Goal: Task Accomplishment & Management: Use online tool/utility

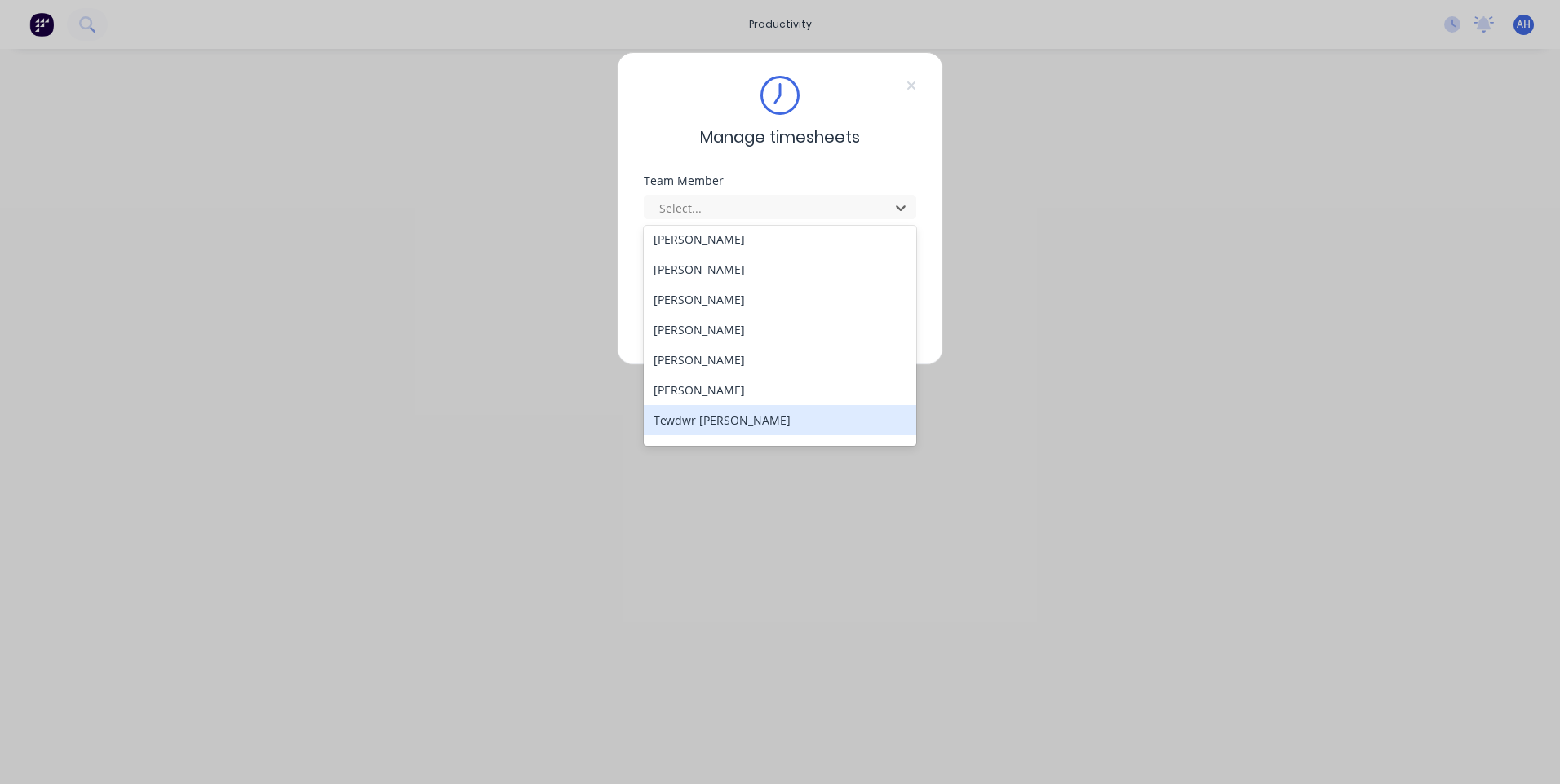
scroll to position [872, 0]
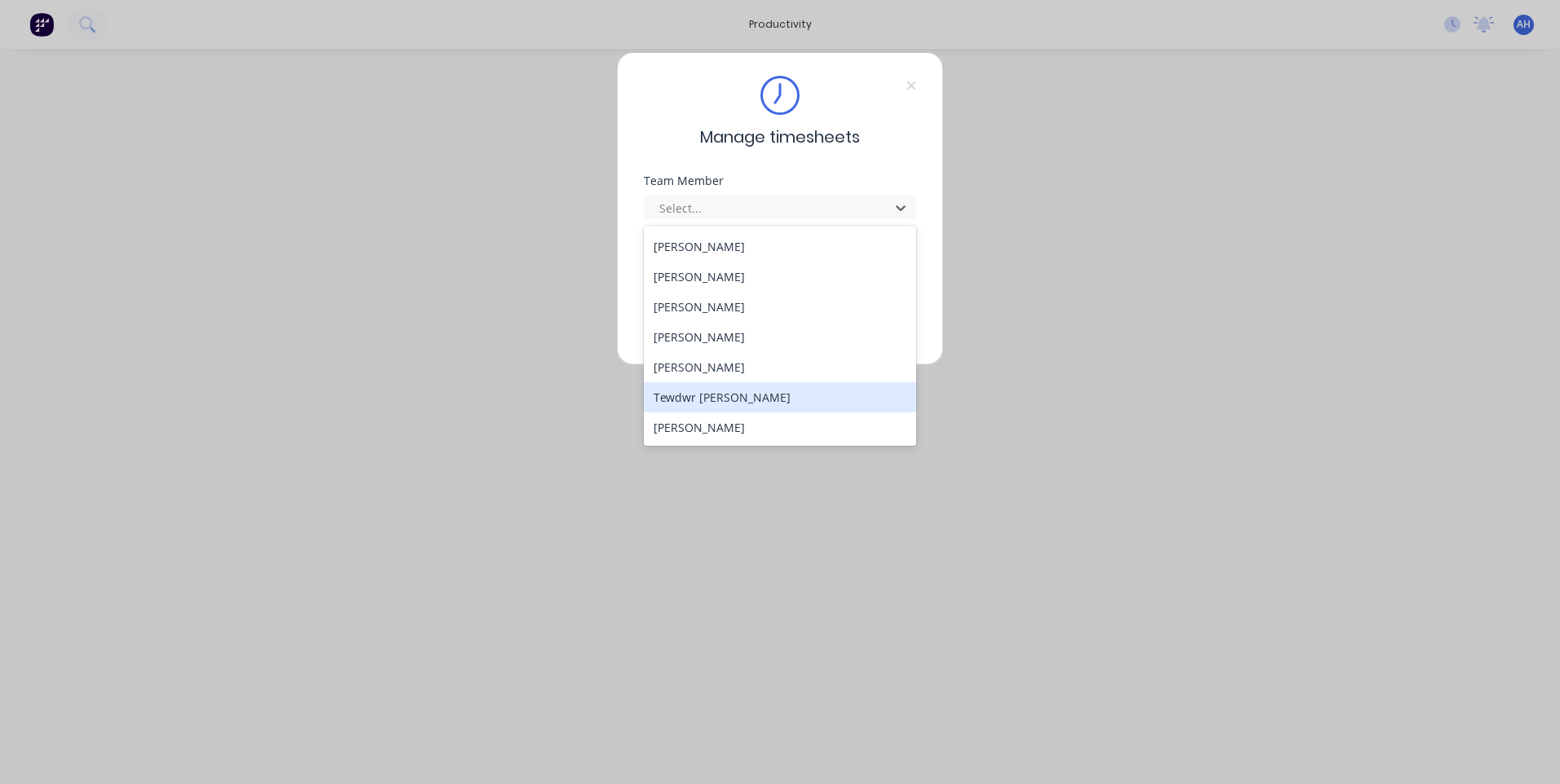
click at [703, 404] on div "Tewdwr [PERSON_NAME]" at bounding box center [780, 396] width 273 height 30
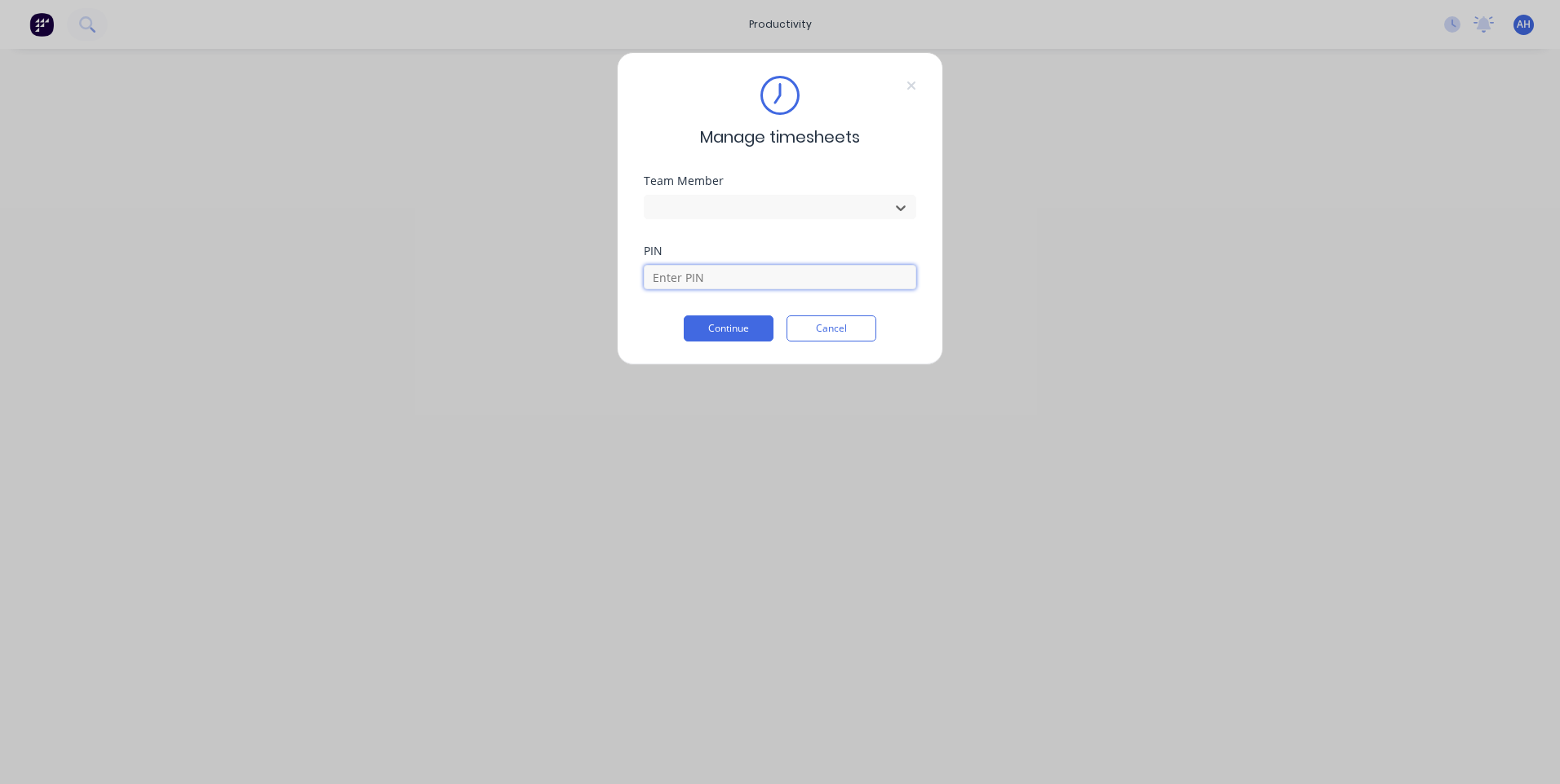
click at [722, 273] on input at bounding box center [780, 276] width 273 height 24
type input "2711"
click at [732, 330] on button "Continue" at bounding box center [728, 328] width 89 height 26
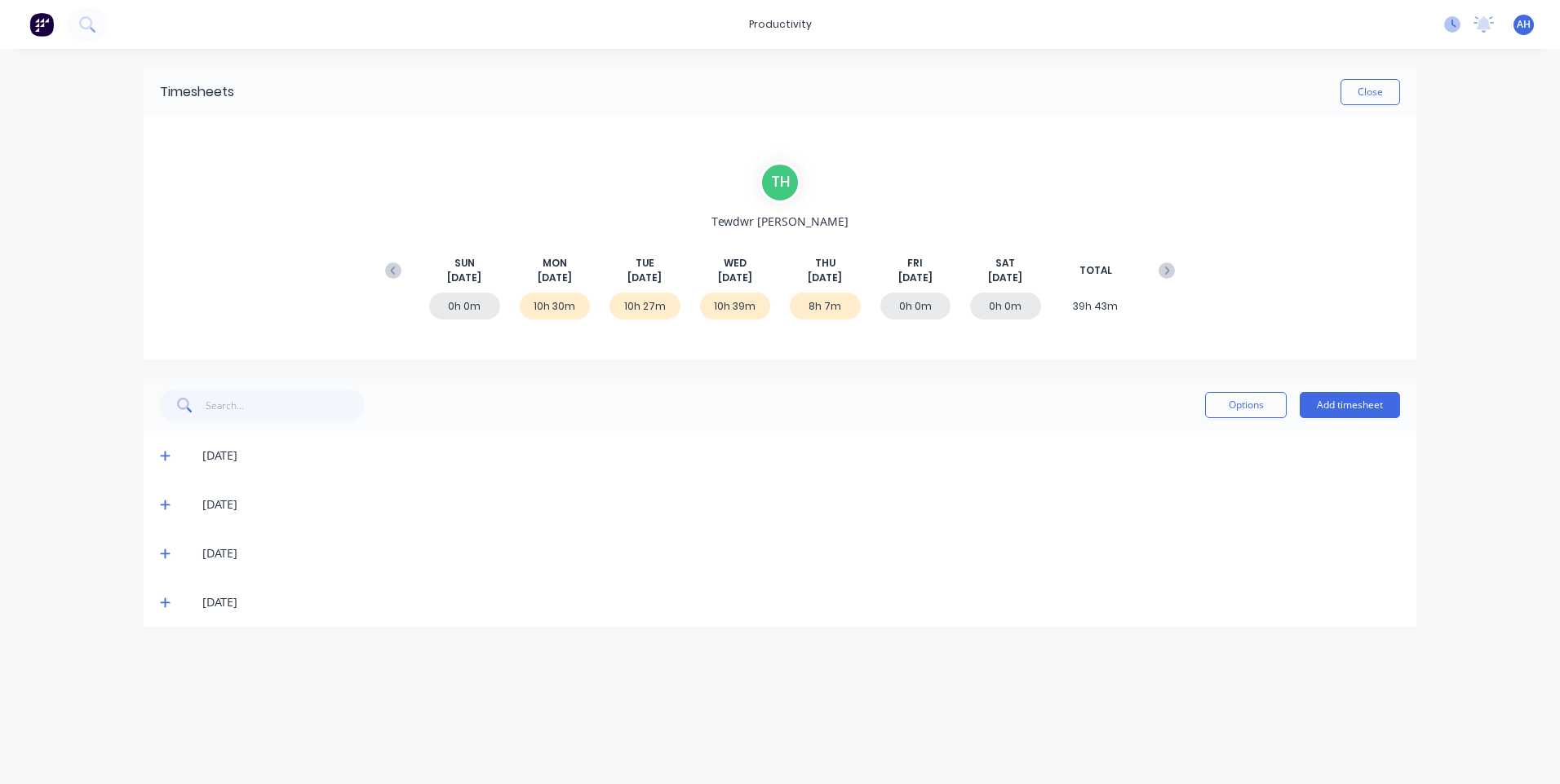
click at [1451, 20] on icon at bounding box center [1452, 24] width 16 height 16
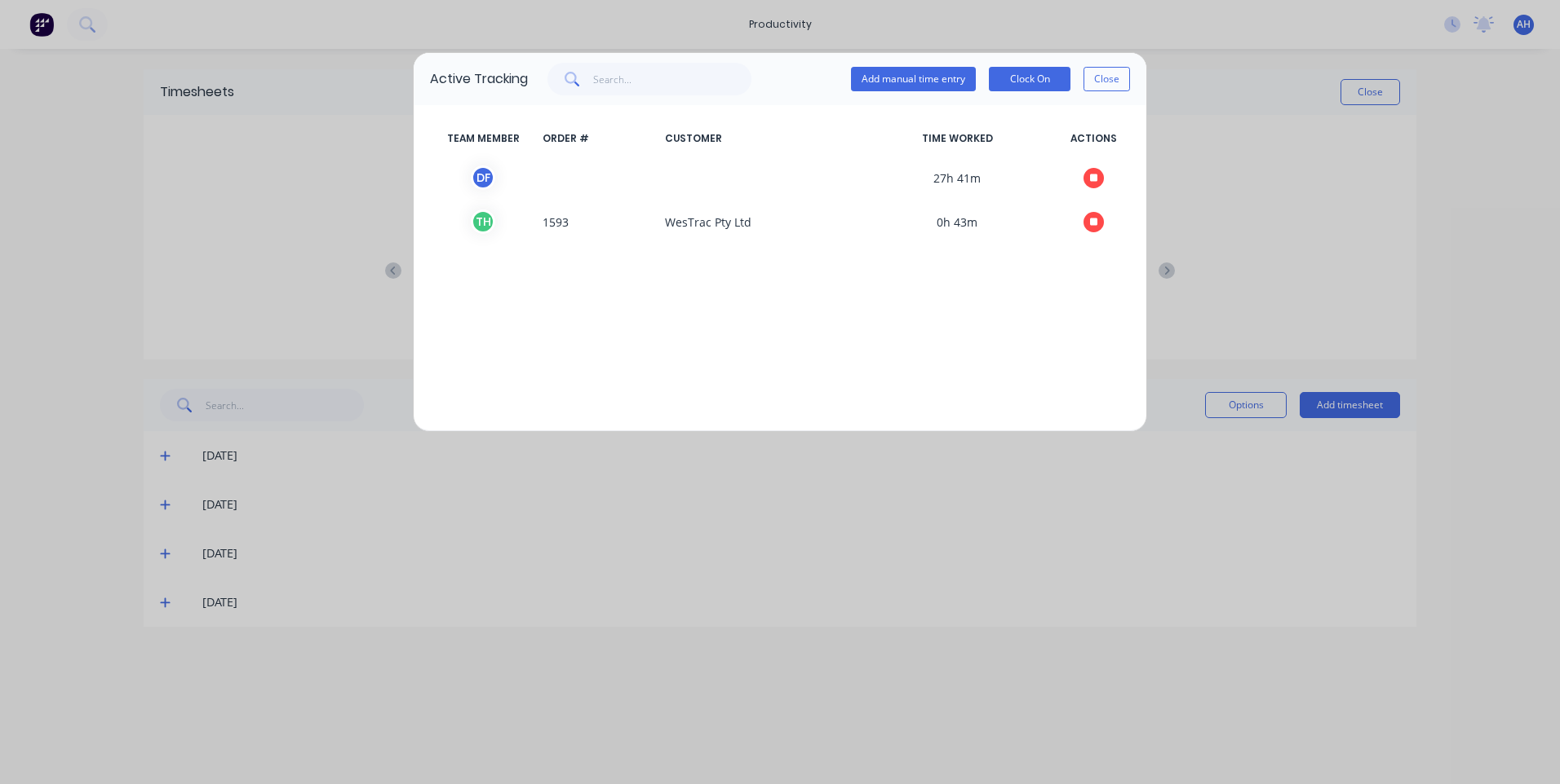
click at [1290, 149] on div "Active Tracking Add manual time entry Clock On Close TEAM MEMBER ORDER # CUSTOM…" at bounding box center [780, 392] width 1560 height 784
click at [1103, 81] on button "Close" at bounding box center [1106, 79] width 46 height 24
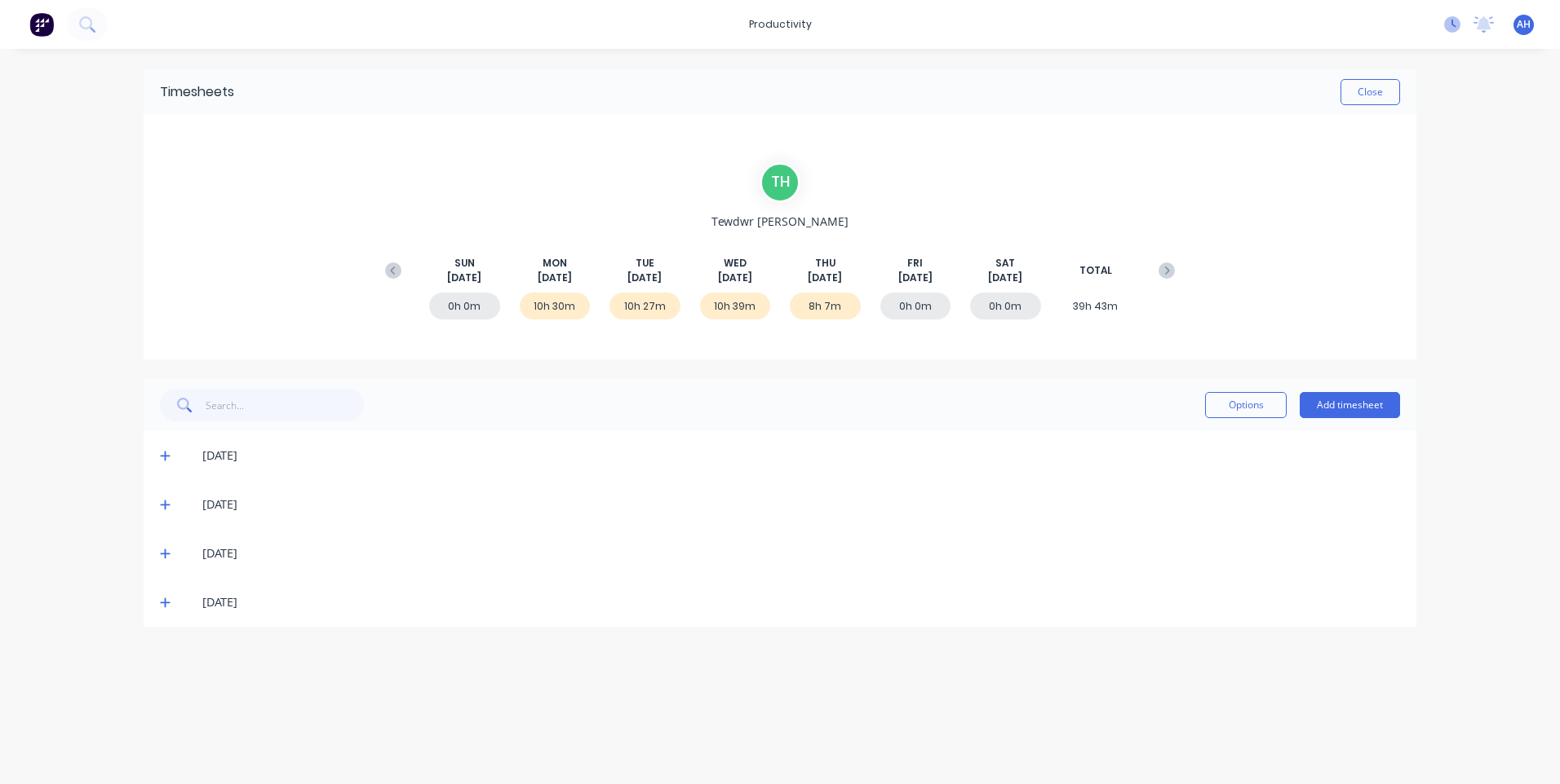
click at [1455, 20] on icon at bounding box center [1452, 24] width 16 height 16
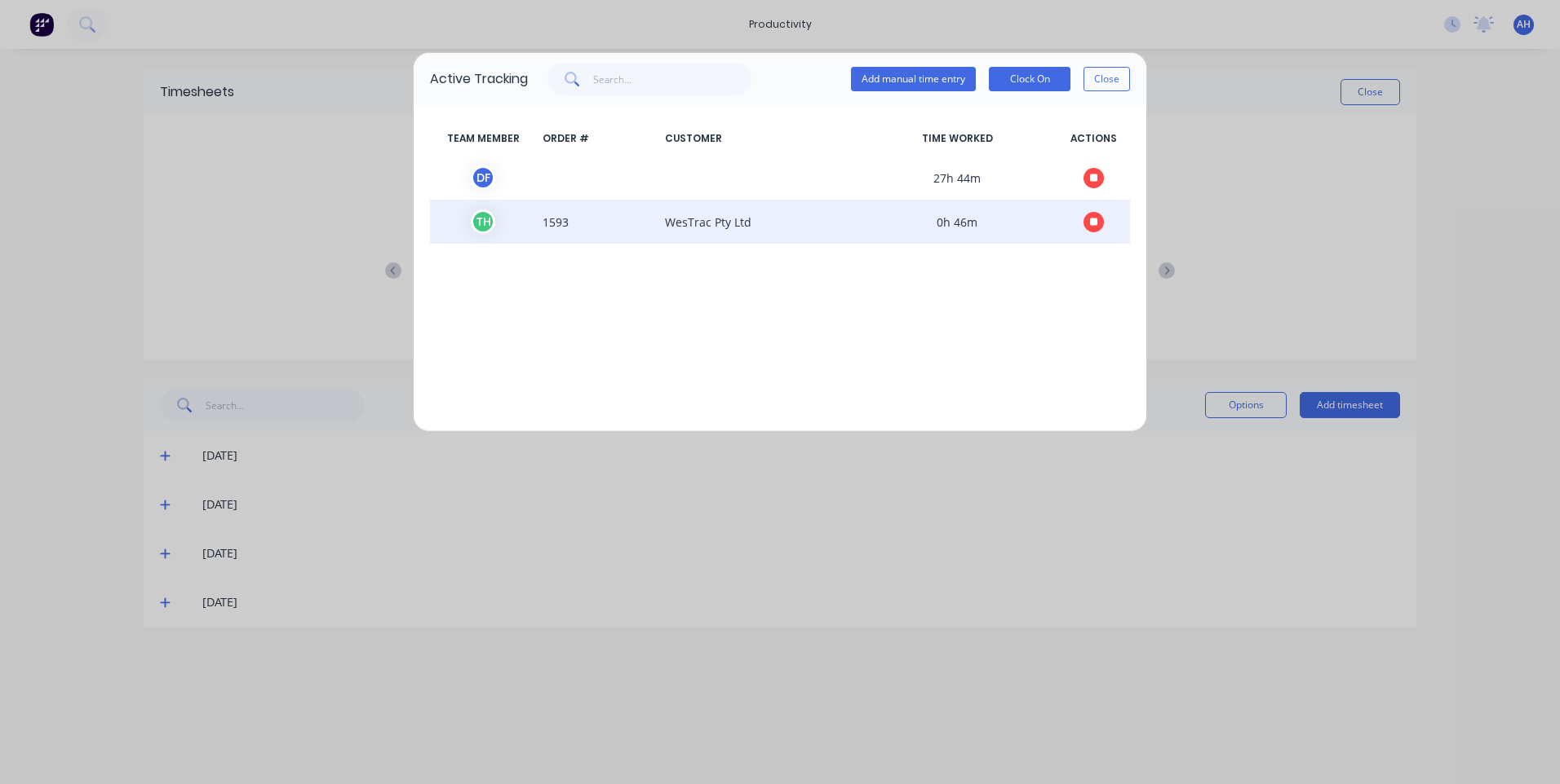
click at [1088, 219] on button "button" at bounding box center [1092, 222] width 20 height 20
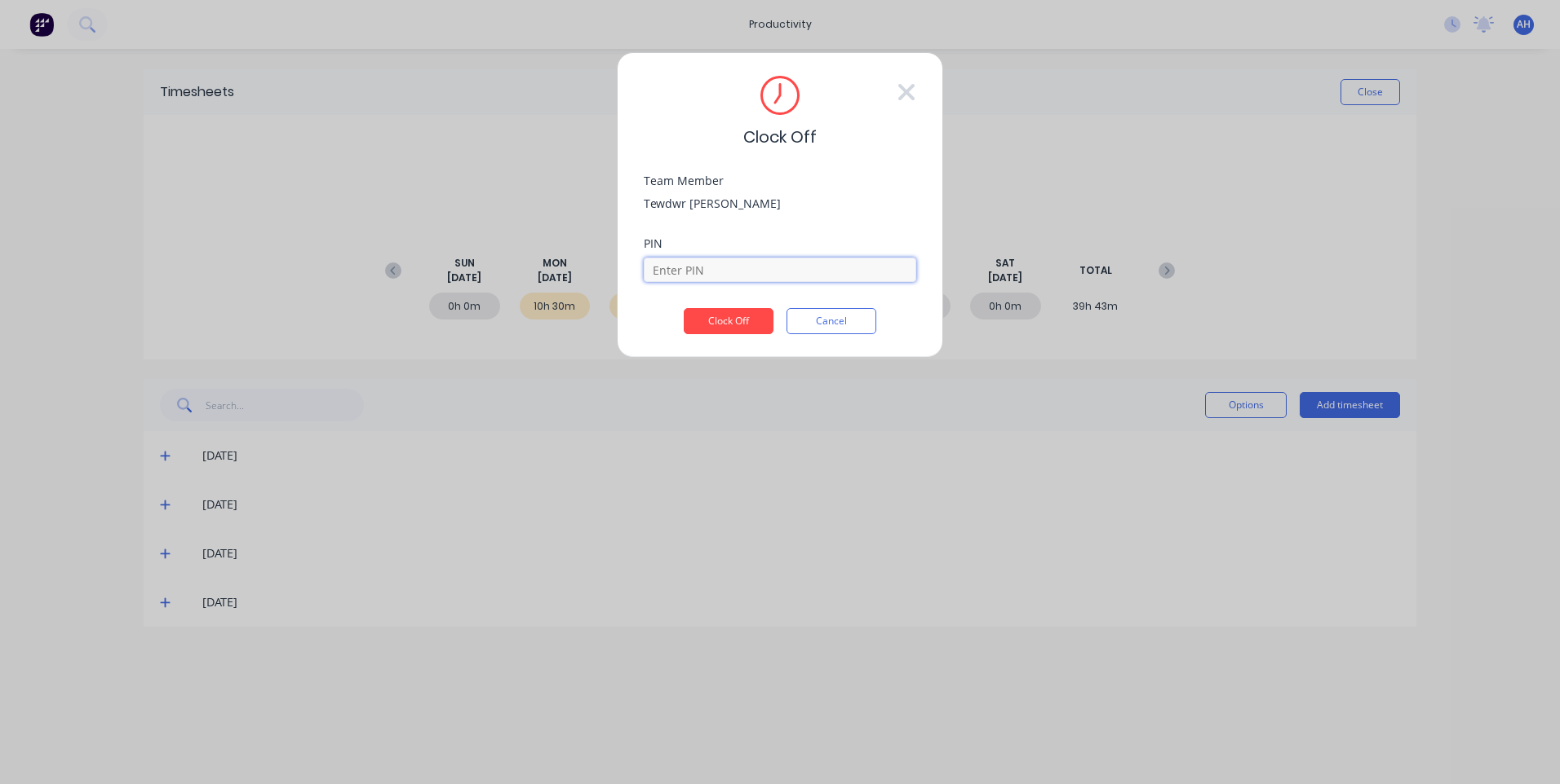
click at [746, 269] on input at bounding box center [780, 269] width 273 height 24
type input "2711"
click at [724, 317] on button "Clock Off" at bounding box center [728, 321] width 89 height 26
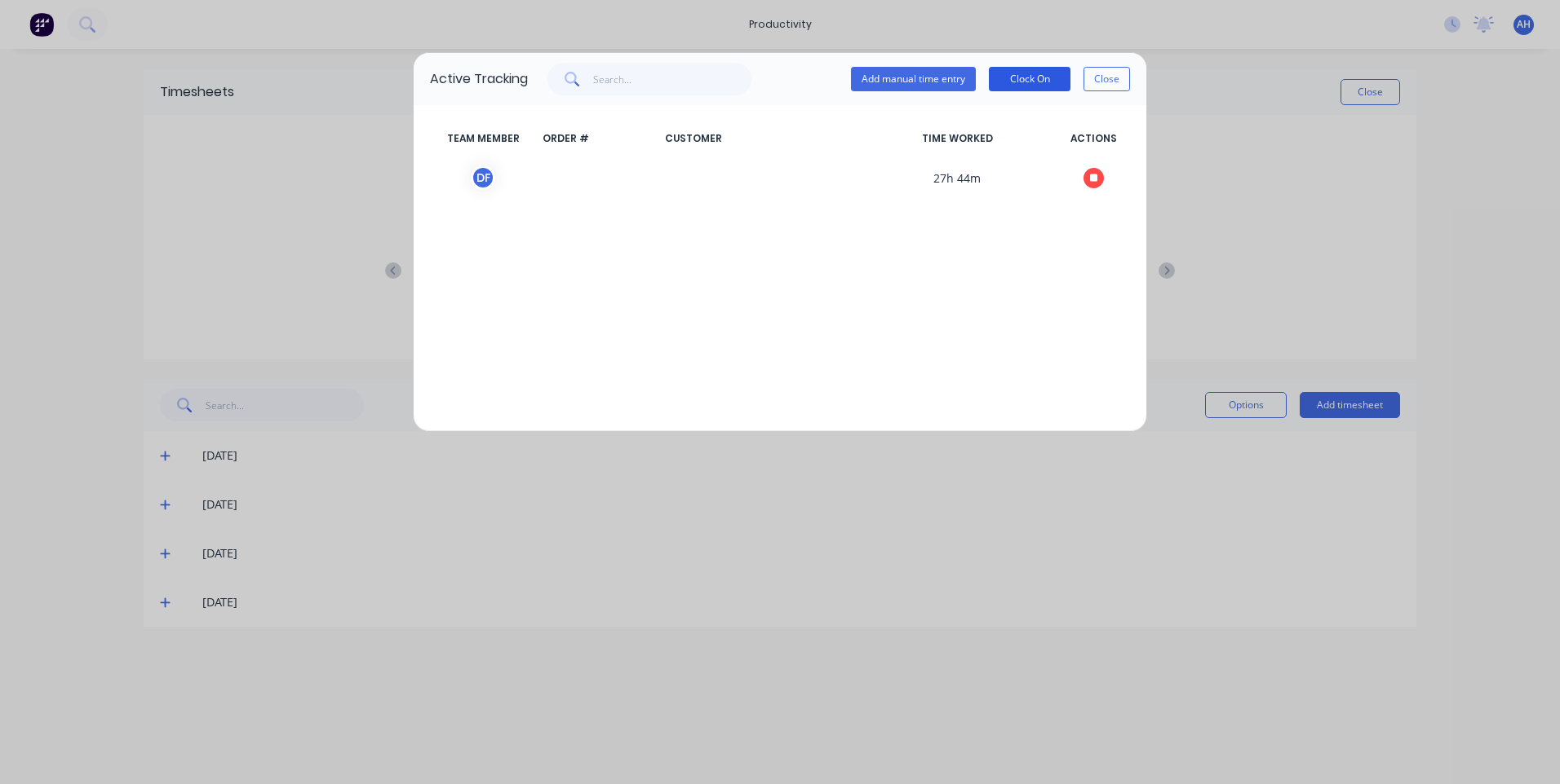
click at [1052, 78] on button "Clock On" at bounding box center [1029, 79] width 82 height 24
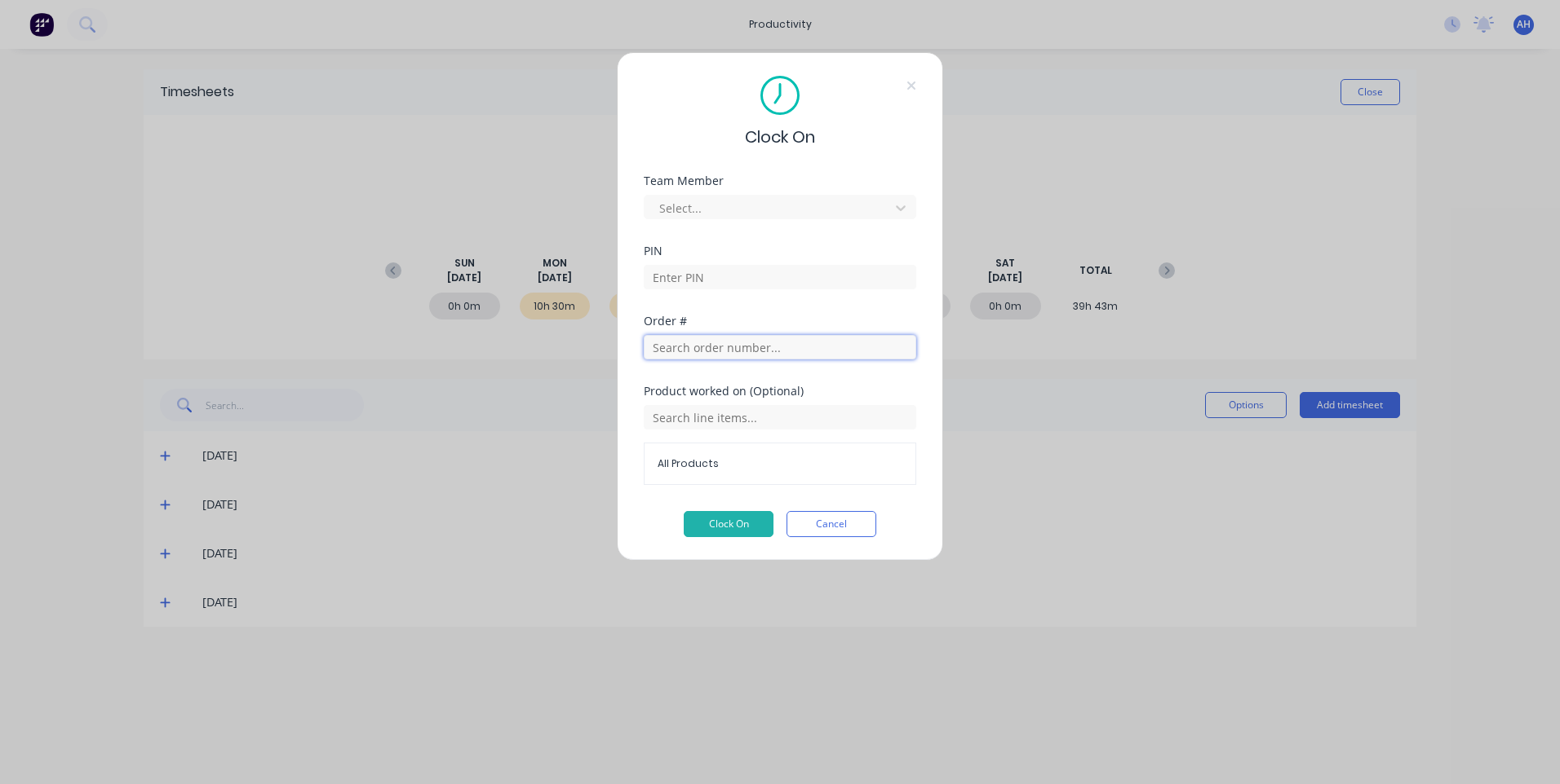
click at [709, 355] on input "text" at bounding box center [780, 346] width 273 height 24
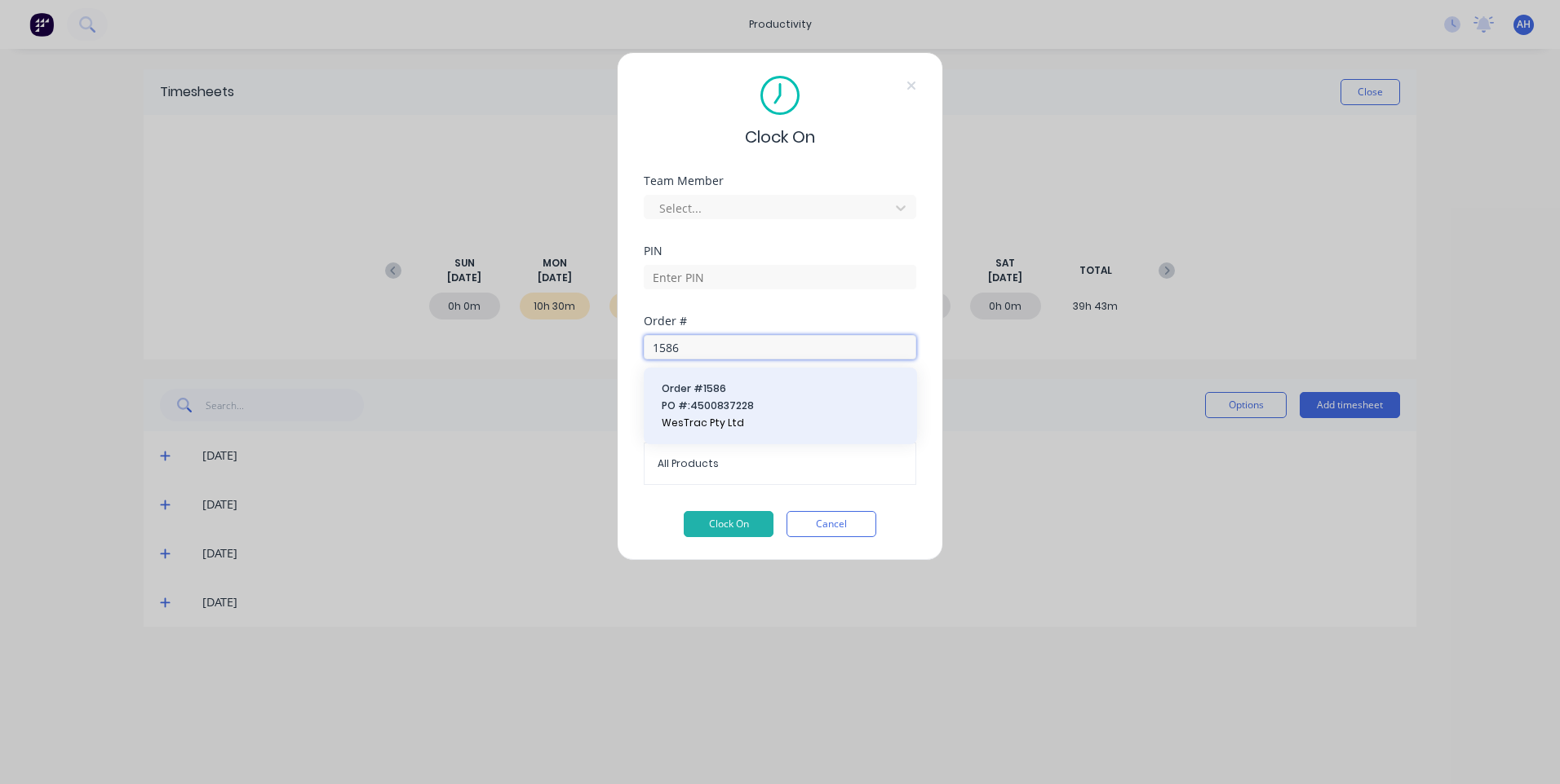
type input "1586"
click at [708, 414] on span "PO #: 4500837228" at bounding box center [780, 405] width 237 height 14
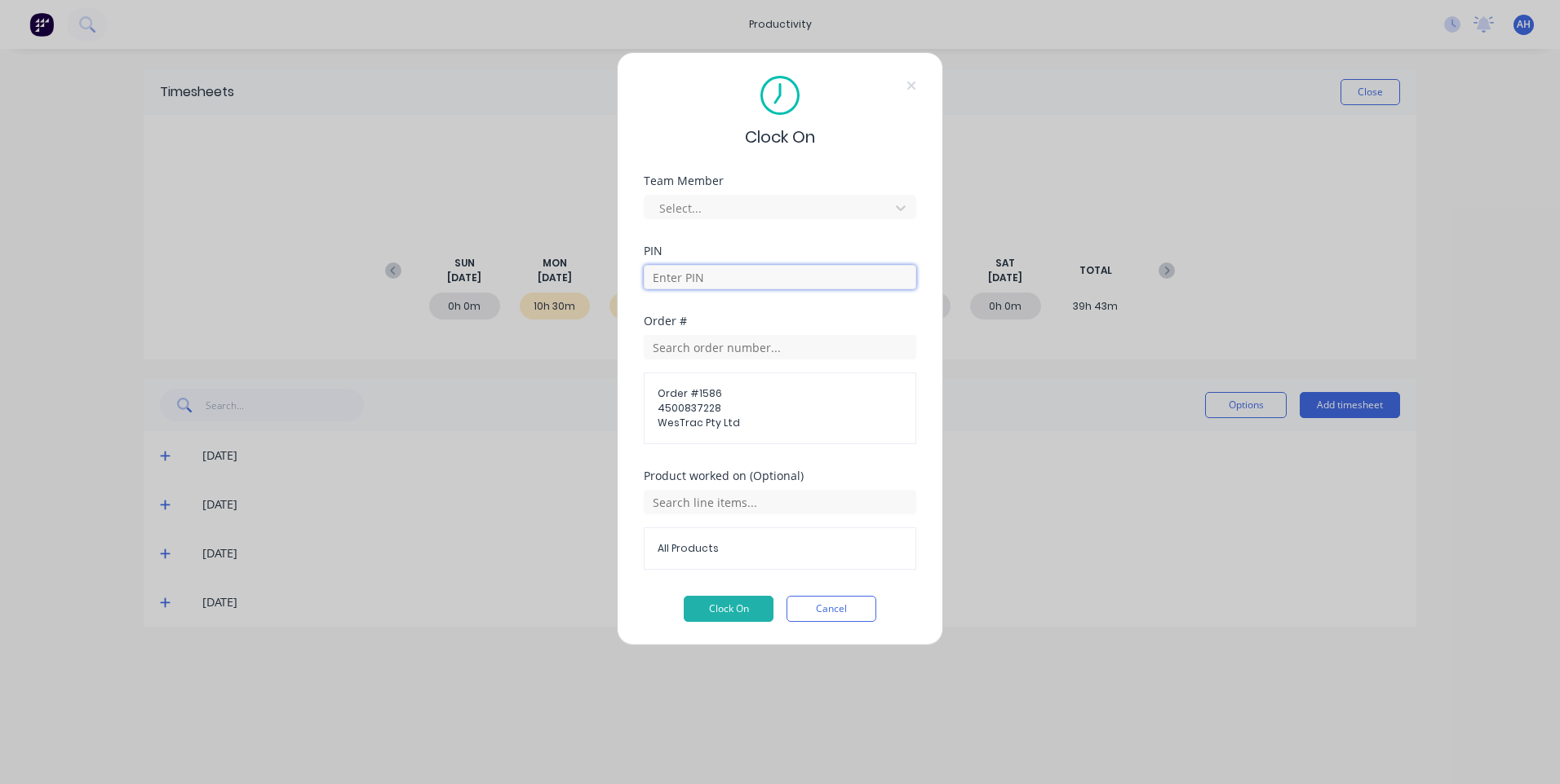
click at [678, 285] on input at bounding box center [780, 276] width 273 height 24
type input "2711"
click at [690, 202] on div at bounding box center [769, 207] width 224 height 20
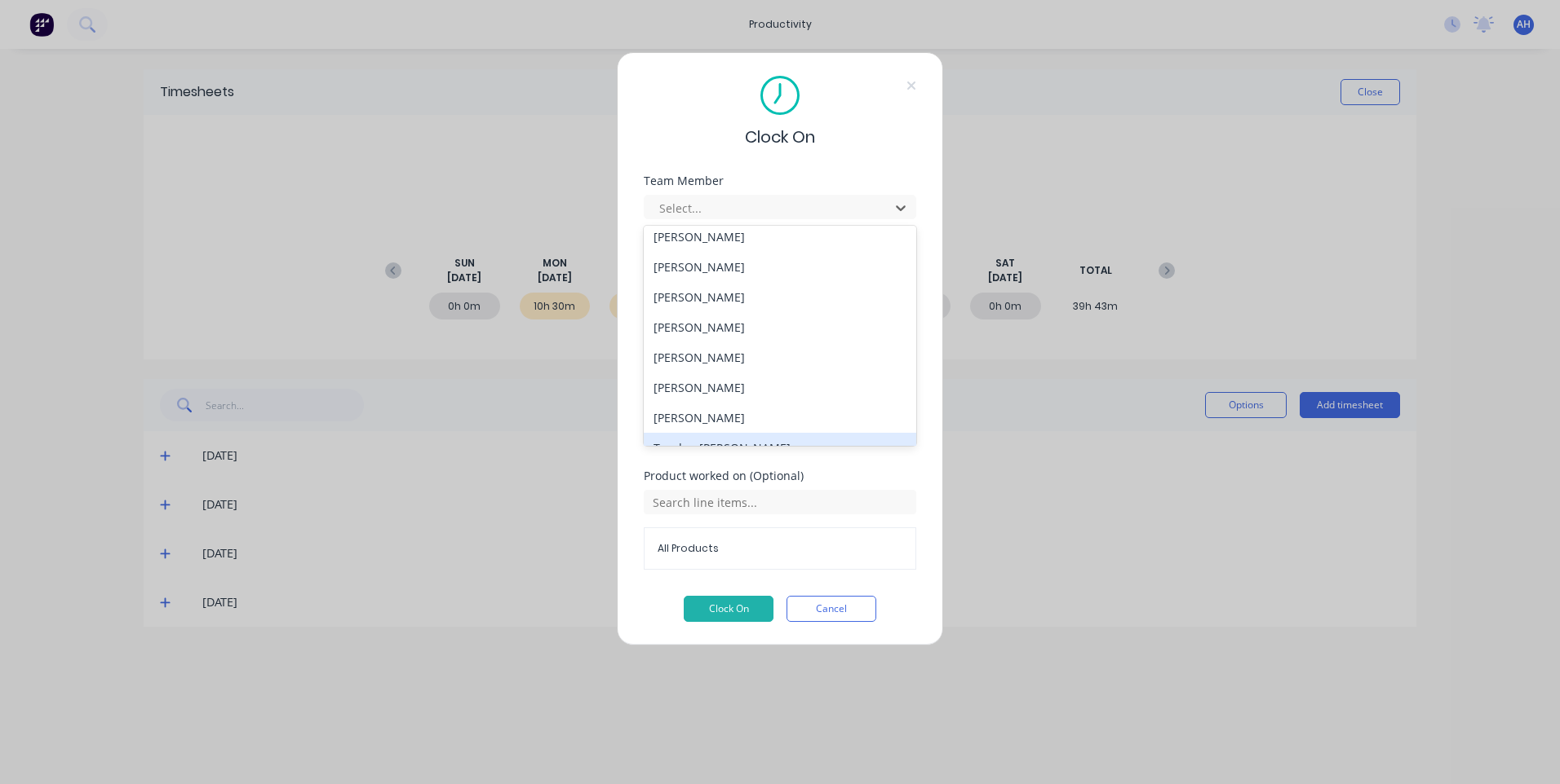
scroll to position [872, 0]
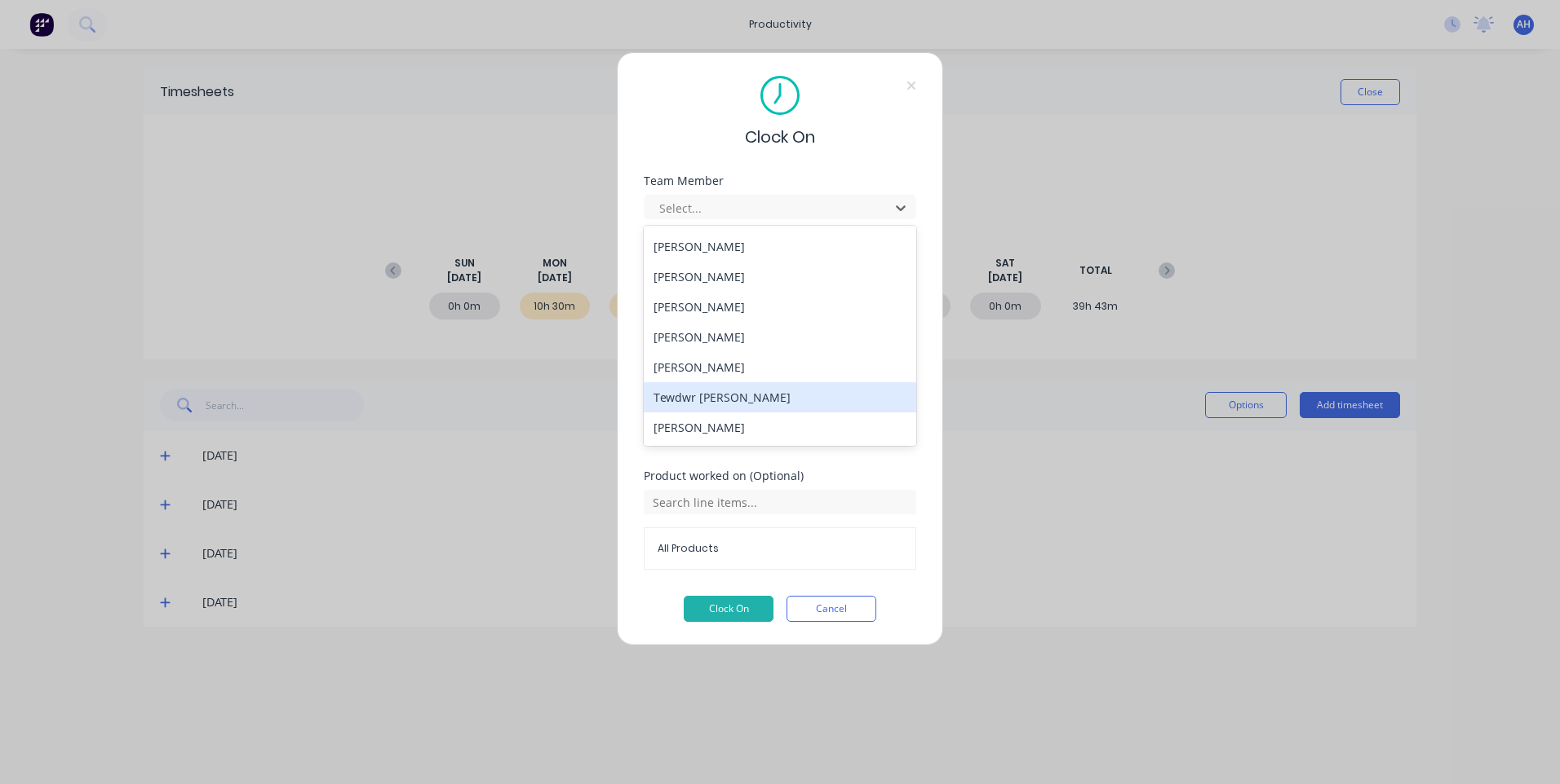
click at [716, 392] on div "Tewdwr [PERSON_NAME]" at bounding box center [780, 396] width 273 height 30
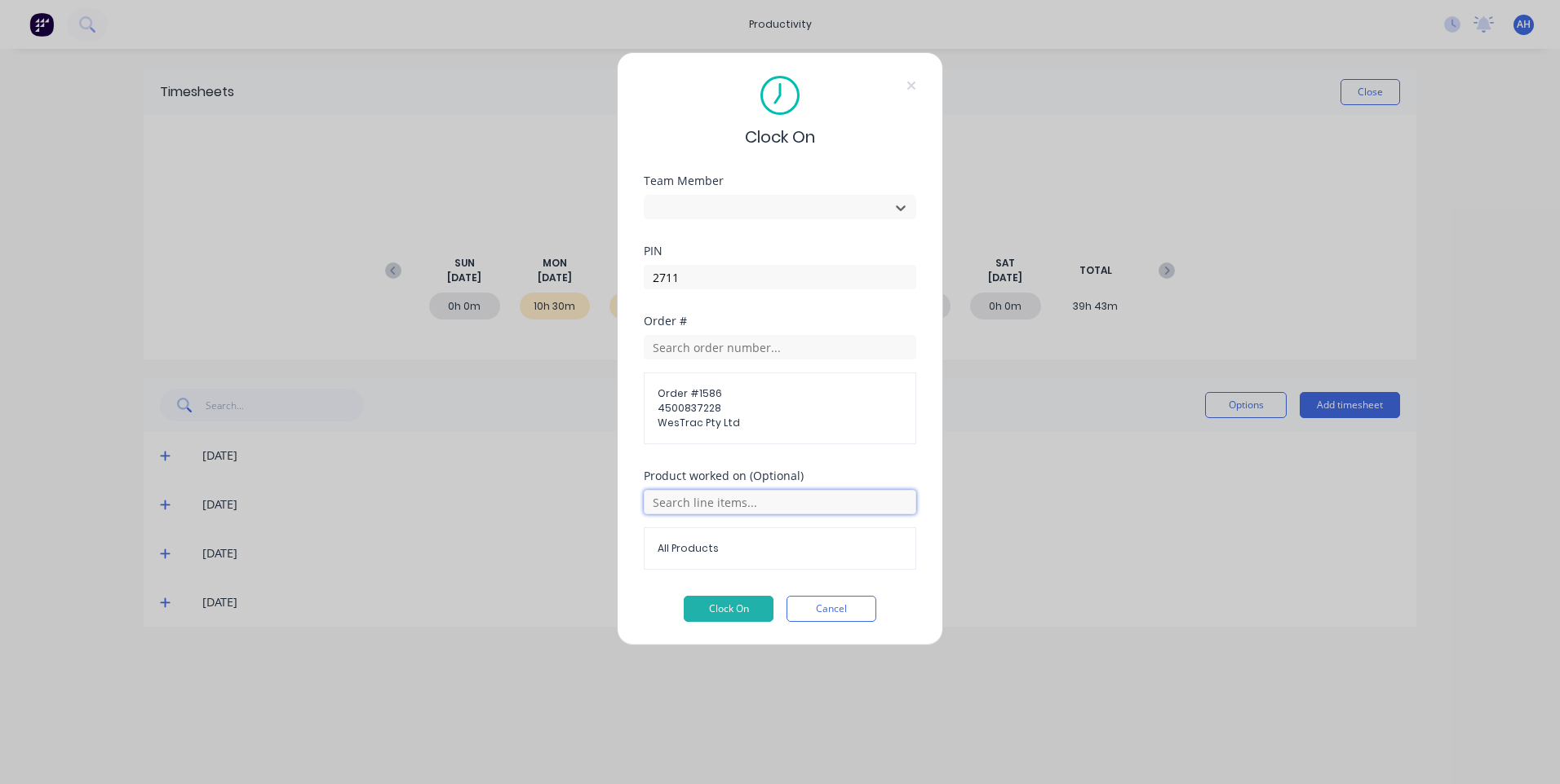
click at [724, 497] on input "text" at bounding box center [780, 502] width 273 height 24
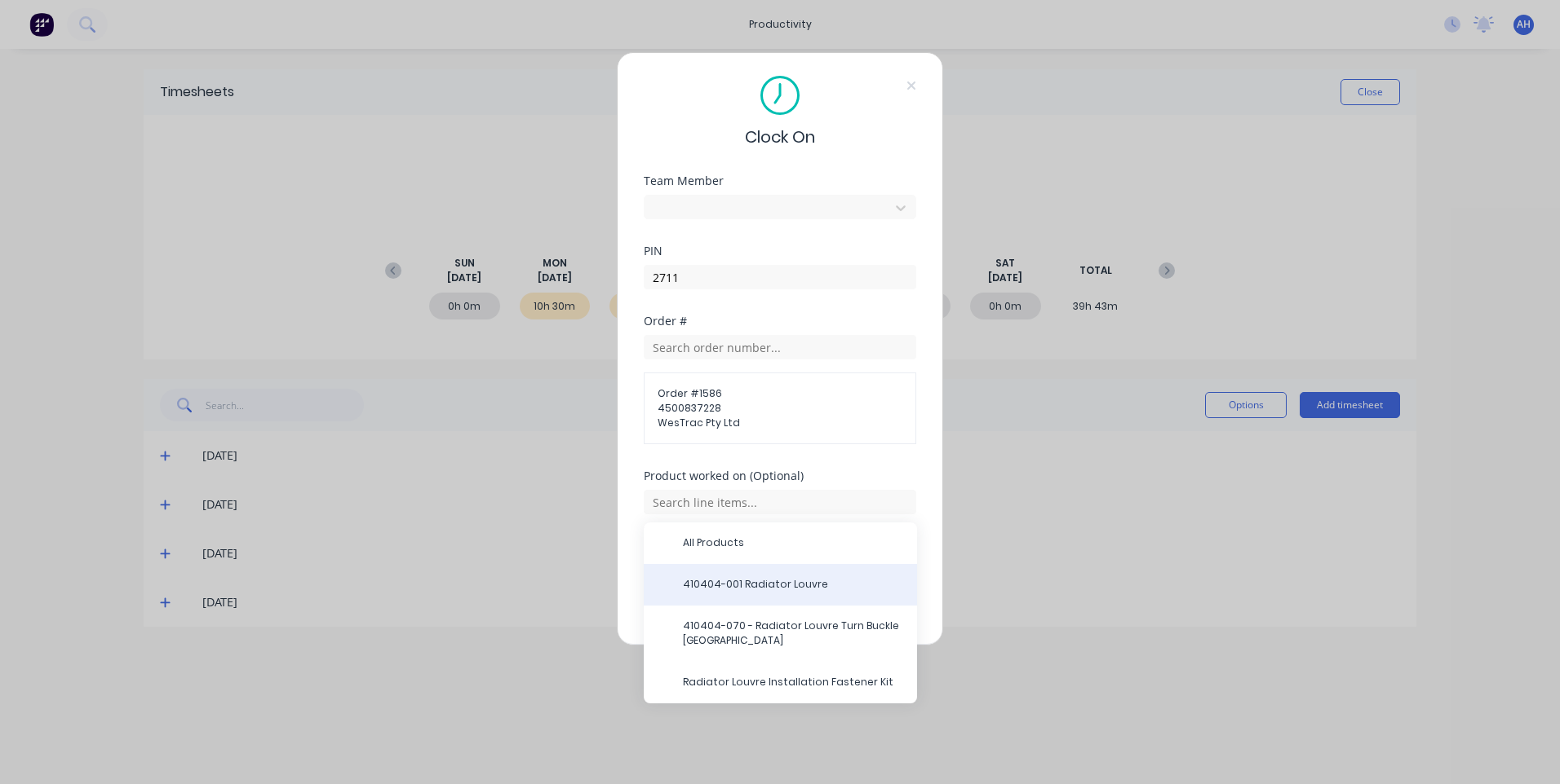
click at [773, 584] on span "410404-001 Radiator Louvre" at bounding box center [793, 584] width 221 height 14
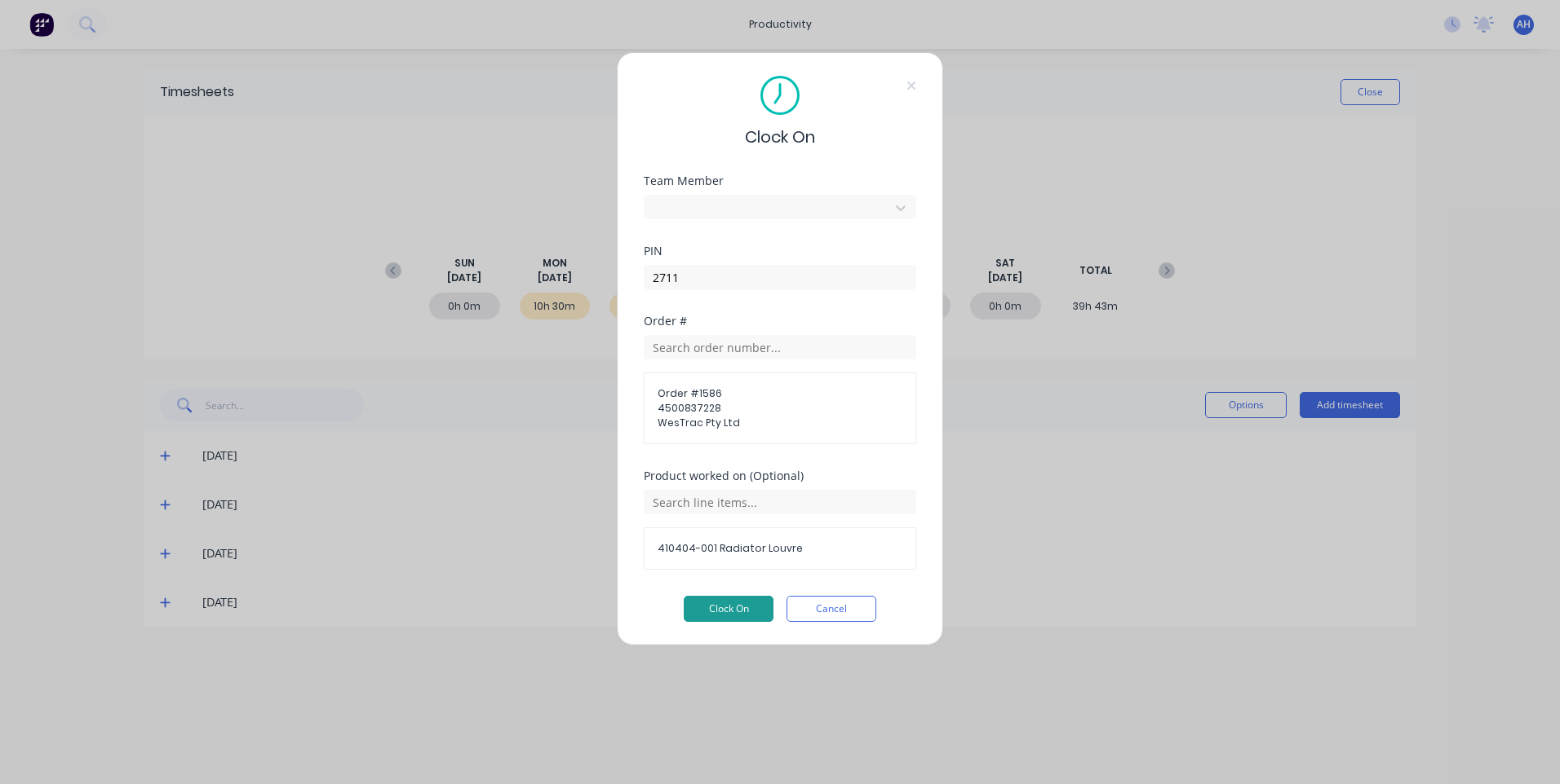
click at [732, 608] on button "Clock On" at bounding box center [728, 608] width 89 height 26
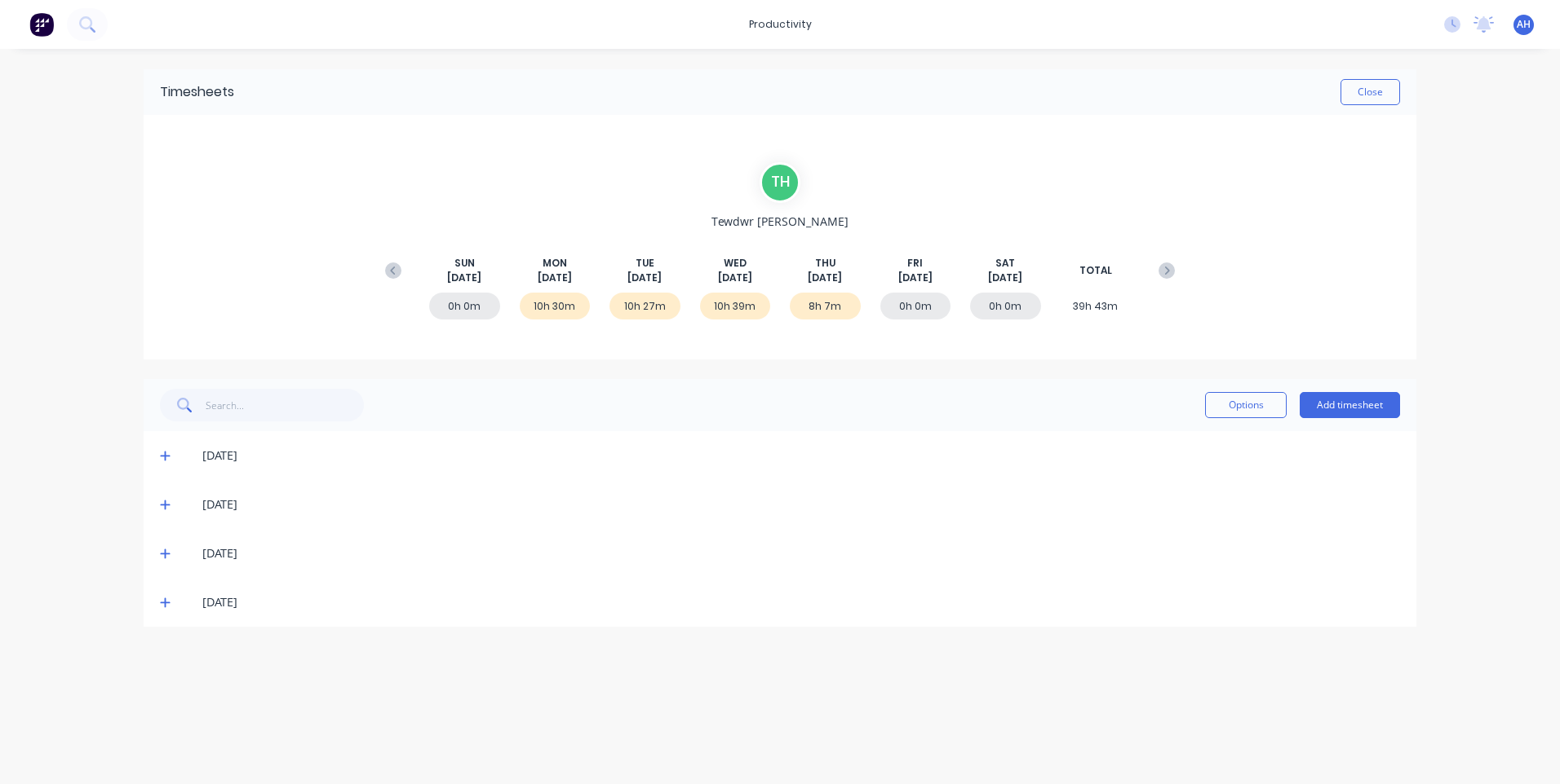
click at [171, 599] on span at bounding box center [168, 602] width 16 height 16
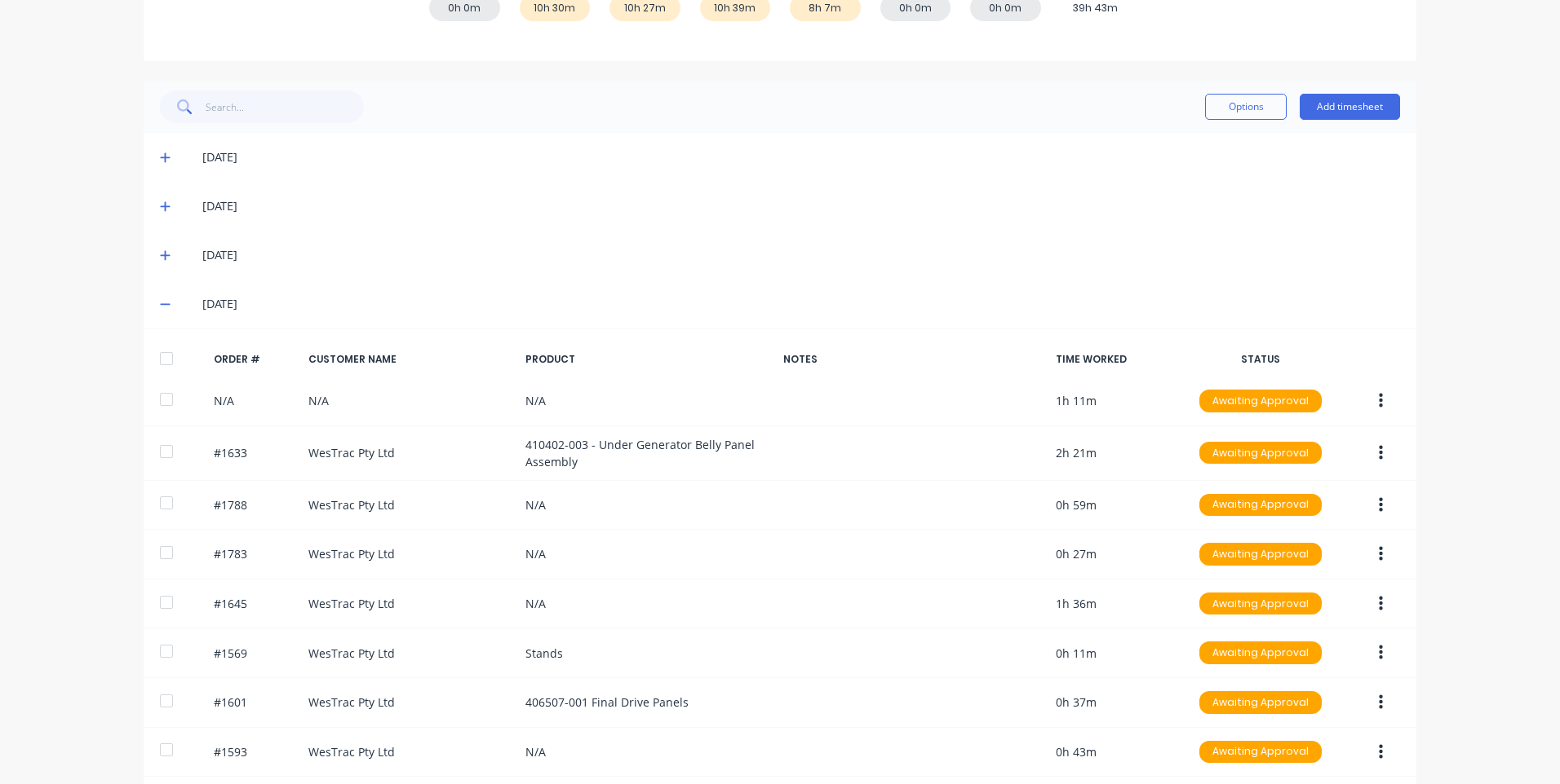
scroll to position [280, 0]
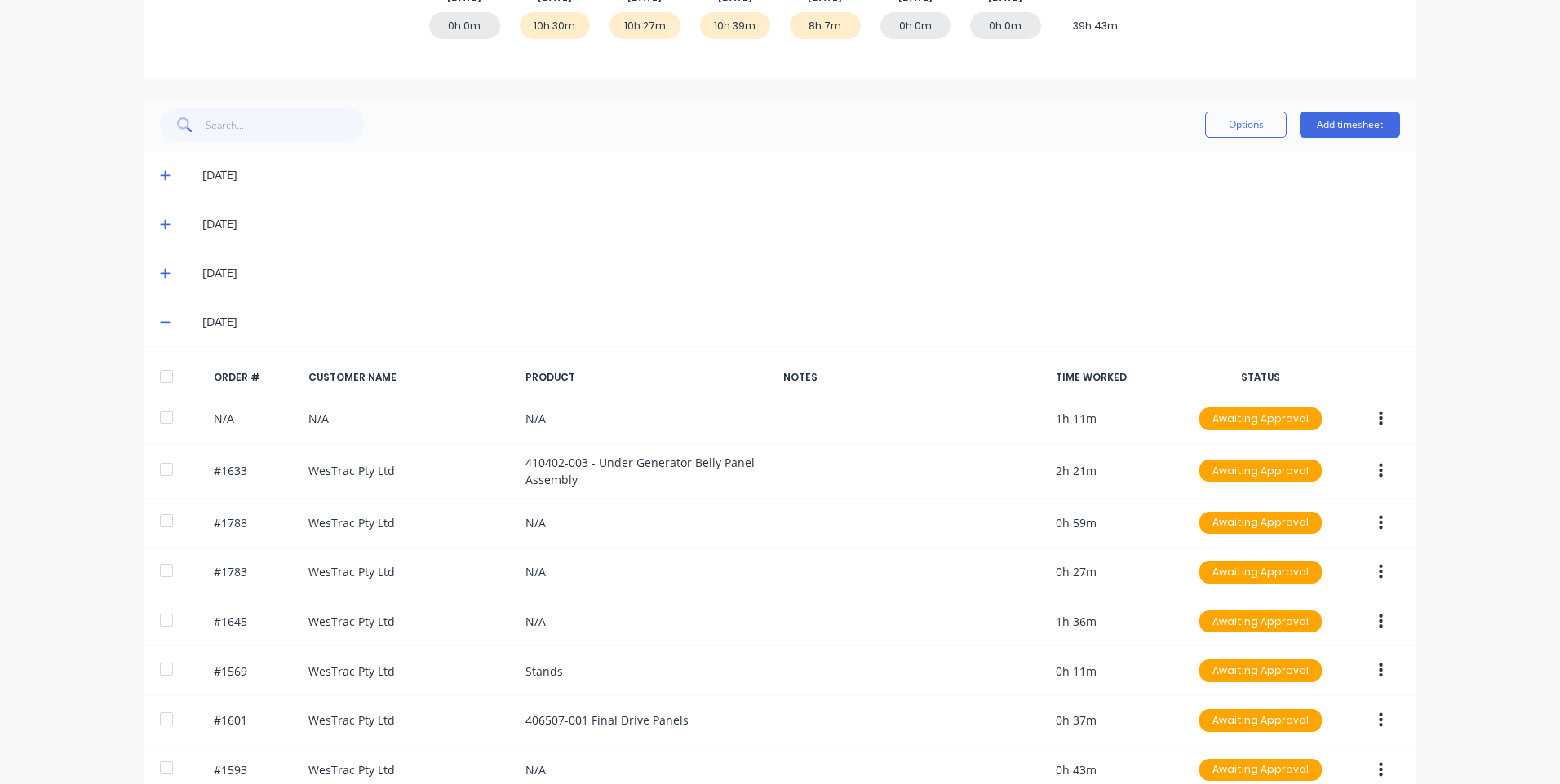
click at [160, 320] on icon at bounding box center [165, 322] width 11 height 12
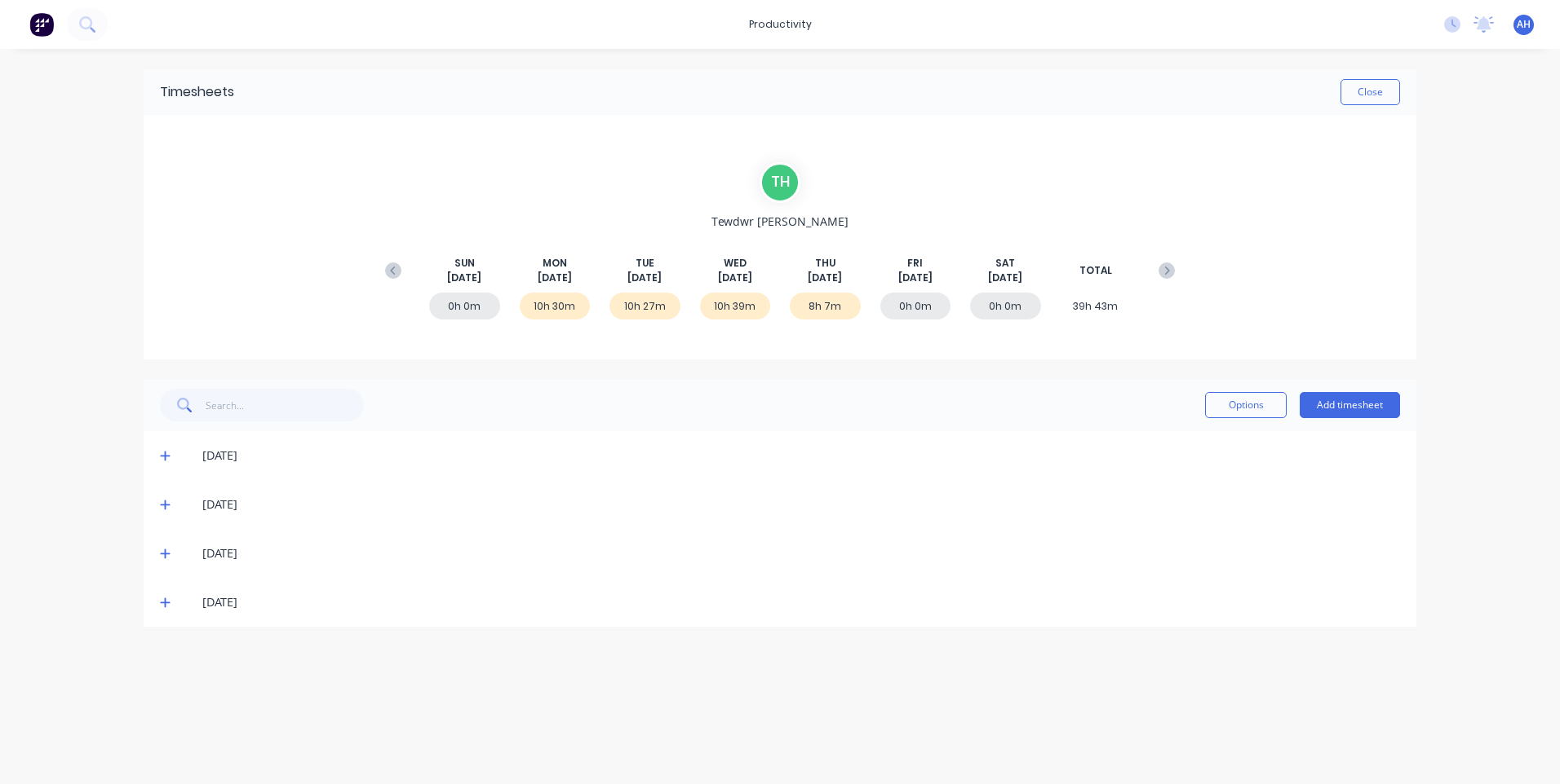
scroll to position [0, 0]
click at [1393, 88] on button "Close" at bounding box center [1370, 91] width 60 height 26
